Goal: Information Seeking & Learning: Learn about a topic

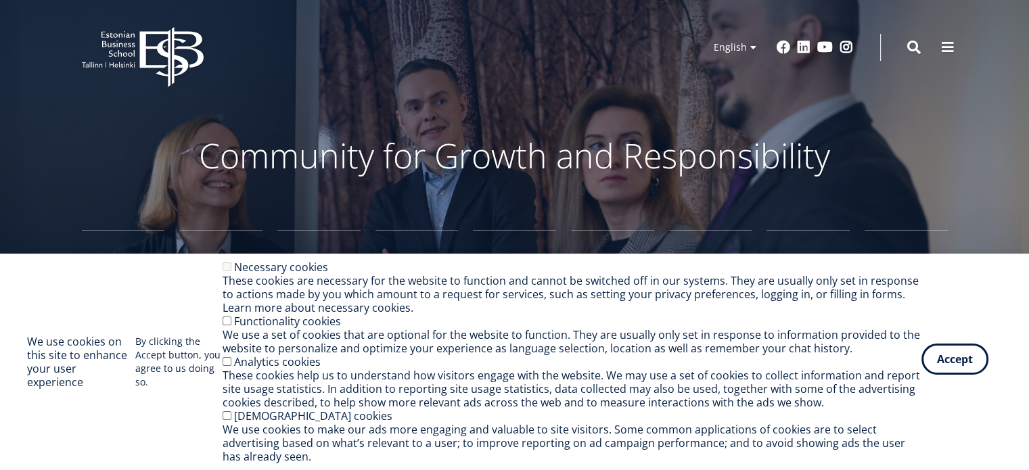
click at [954, 365] on button "Accept" at bounding box center [955, 359] width 67 height 31
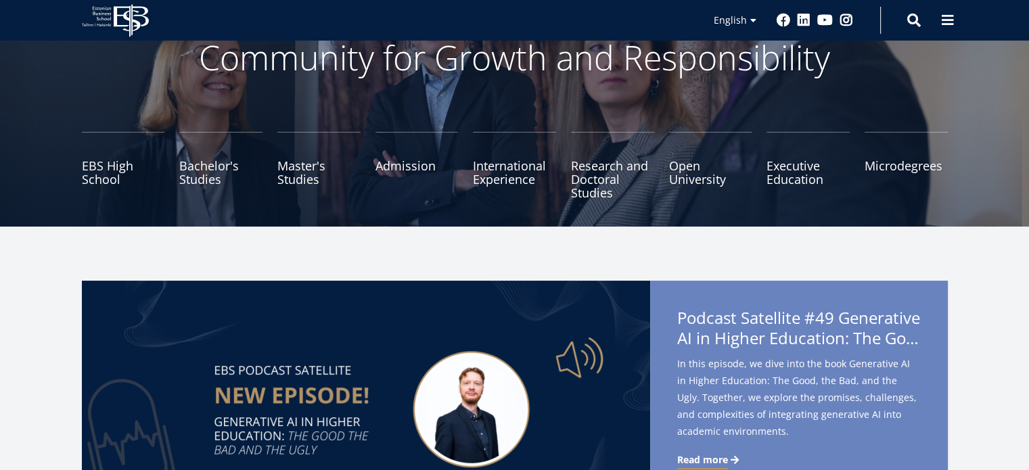
scroll to position [217, 0]
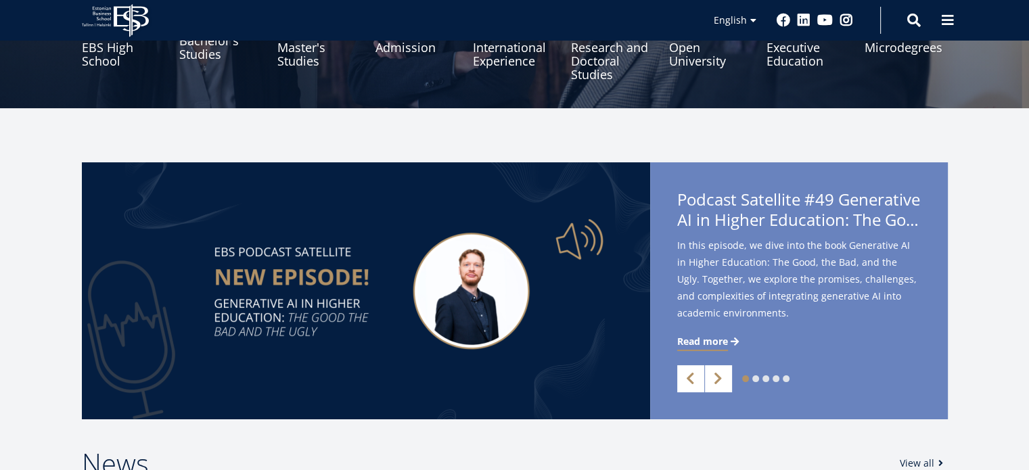
click at [203, 49] on link "Bachelor's Studies" at bounding box center [220, 48] width 83 height 68
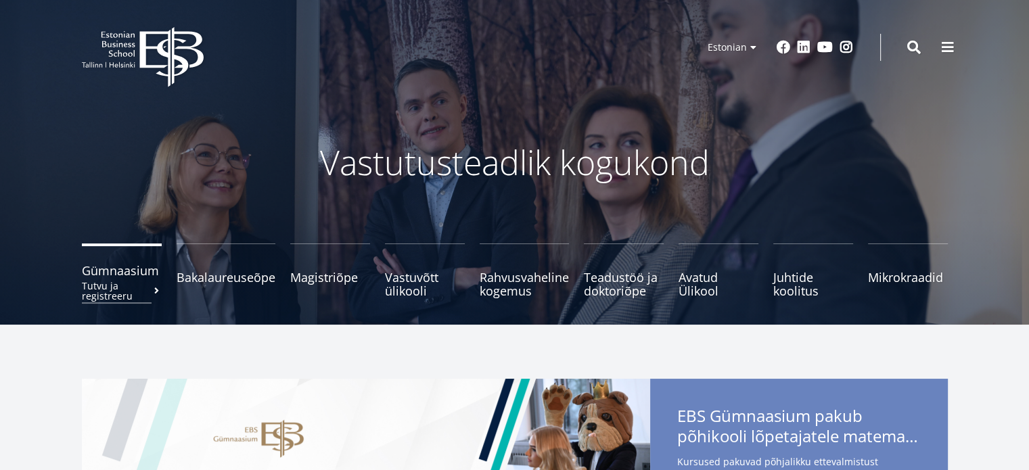
click at [125, 272] on span "Gümnaasium Tutvu ja registreeru" at bounding box center [122, 271] width 80 height 14
